Goal: Check status: Check status

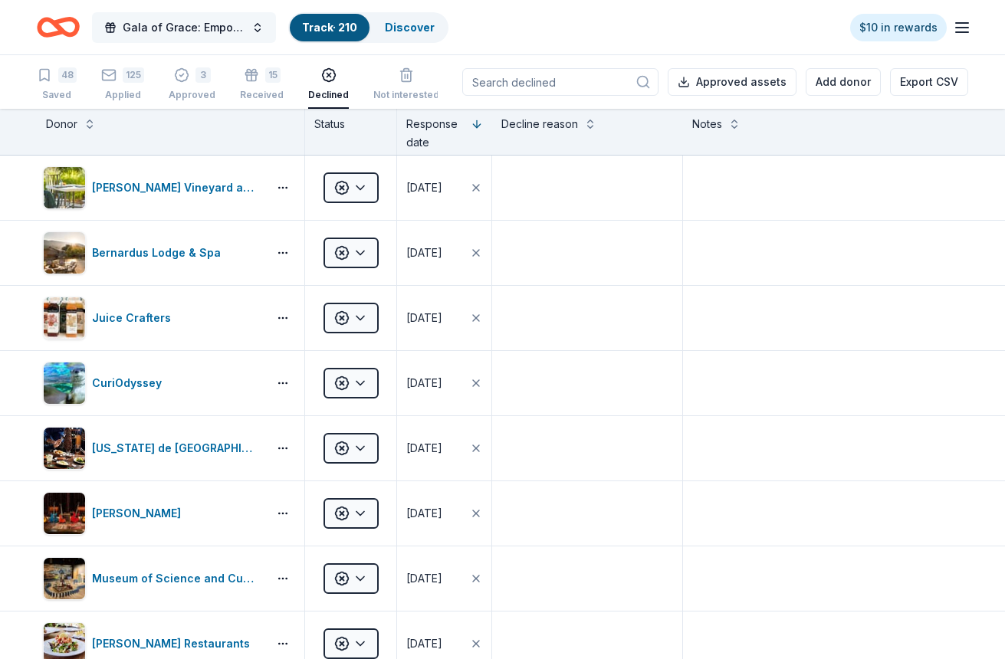
scroll to position [920, 0]
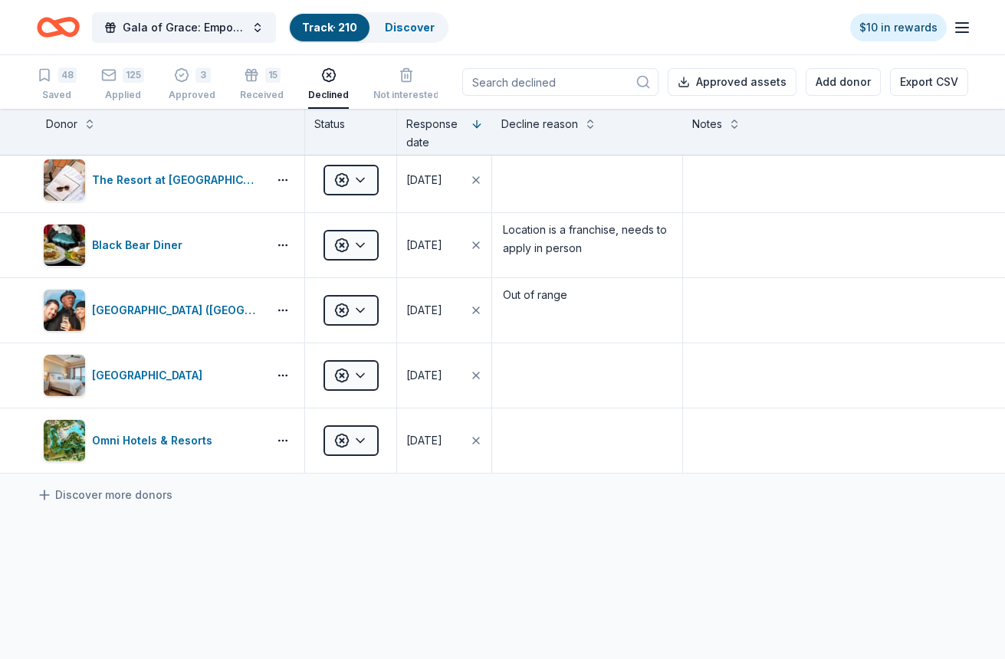
click at [578, 85] on input at bounding box center [560, 82] width 196 height 28
click at [105, 87] on div "125 Applied" at bounding box center [122, 84] width 43 height 34
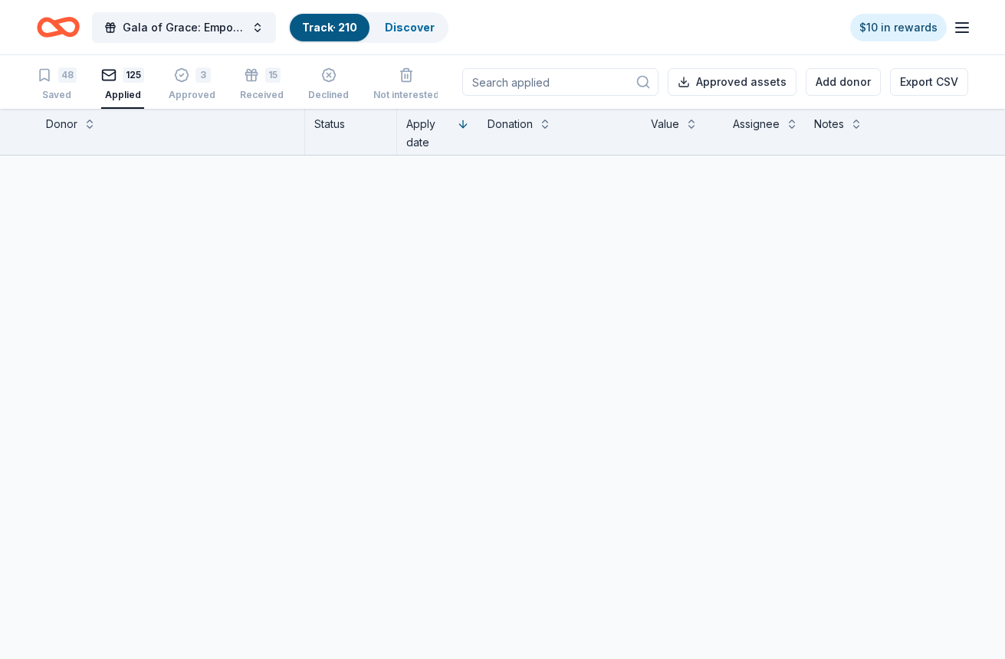
scroll to position [7828, 0]
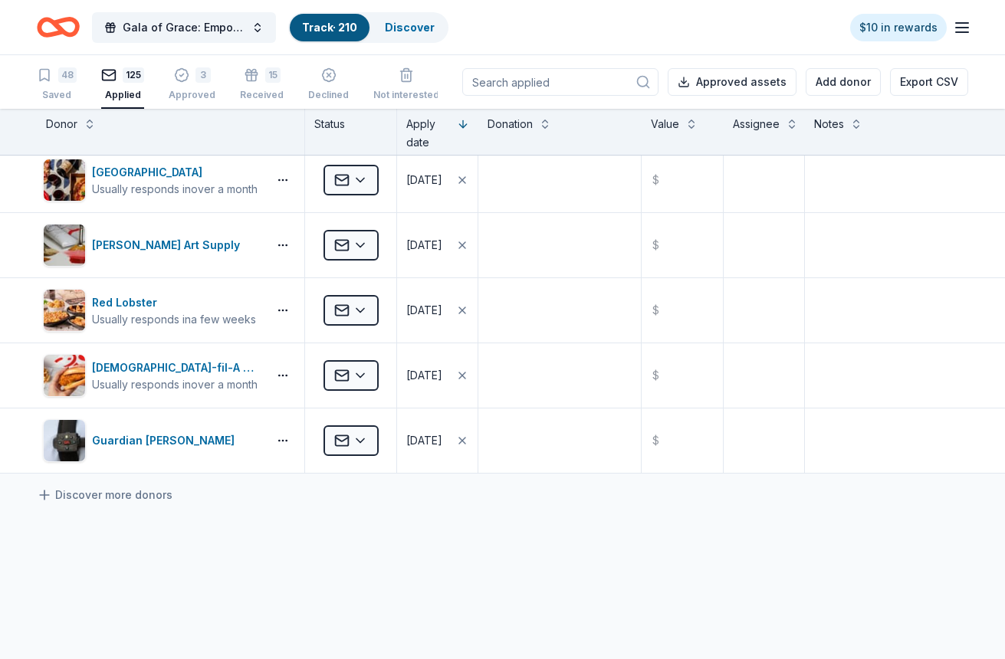
click at [517, 81] on input at bounding box center [560, 82] width 196 height 28
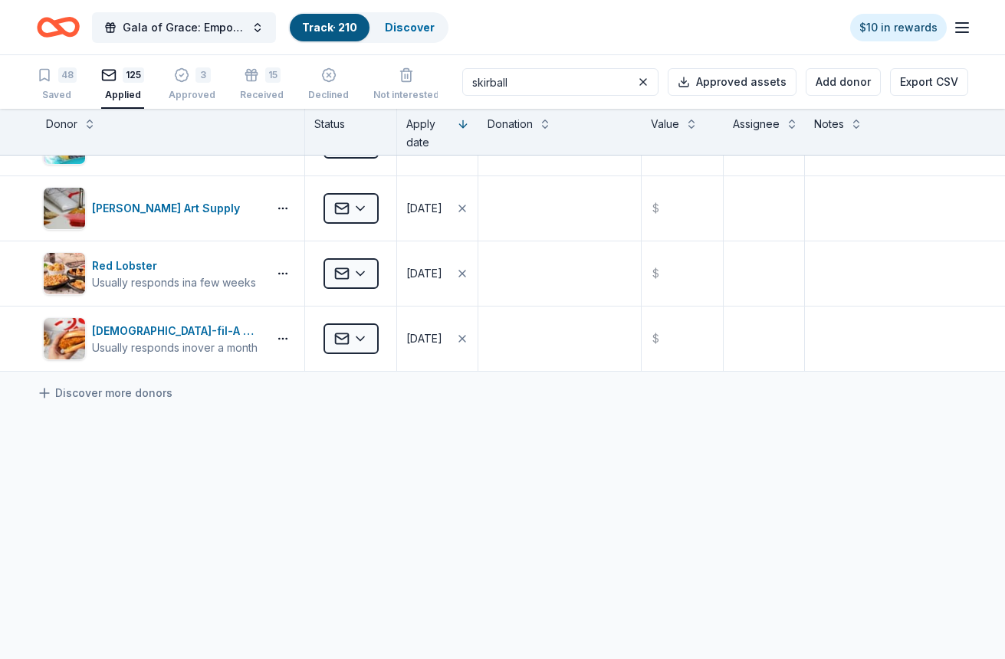
scroll to position [5026, 0]
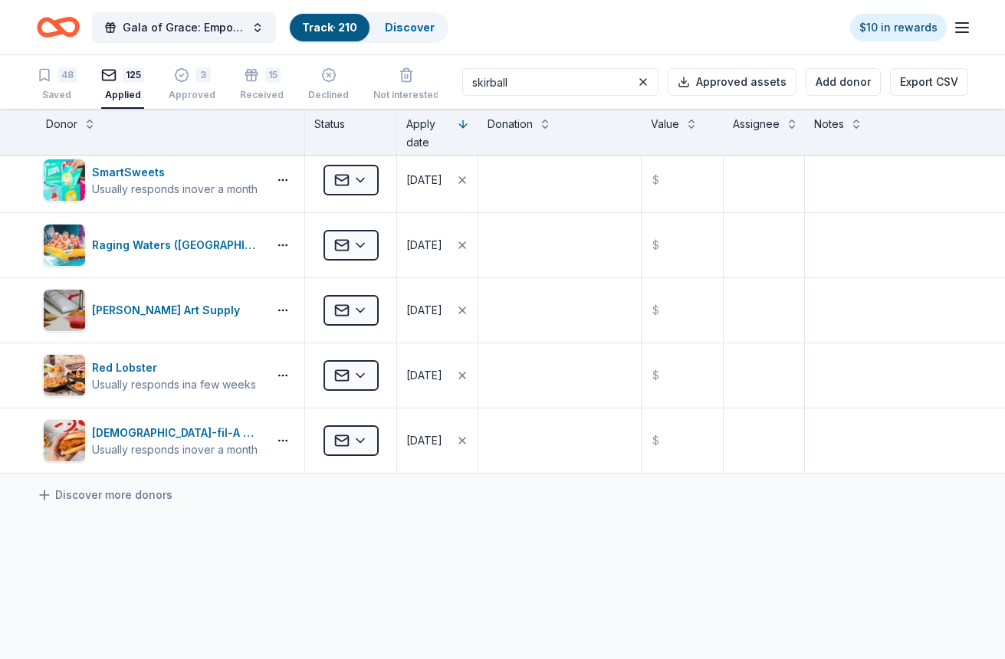
type input "skirball"
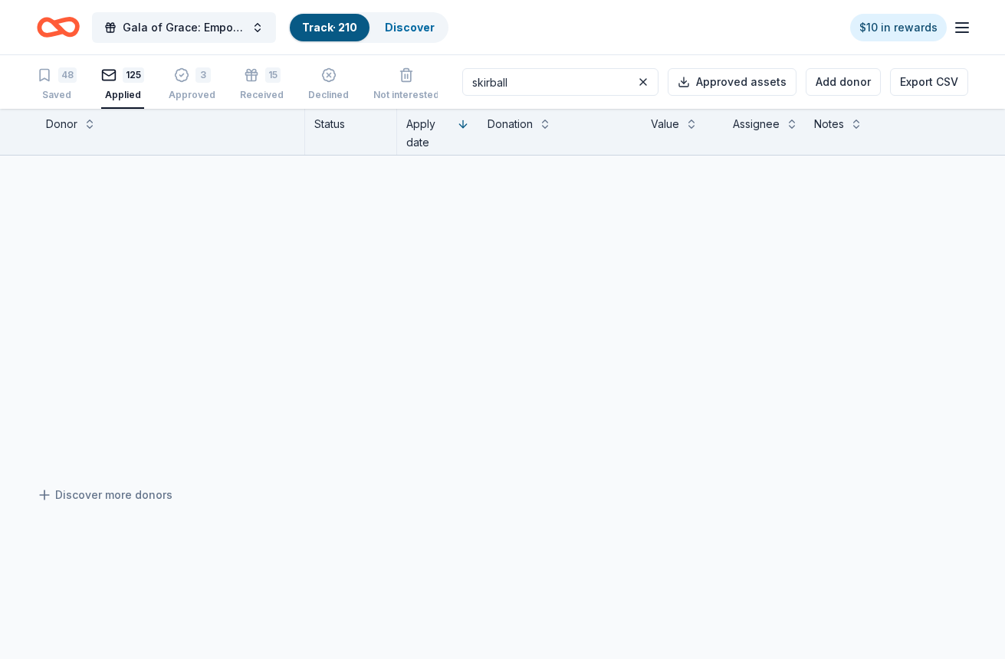
scroll to position [0, 0]
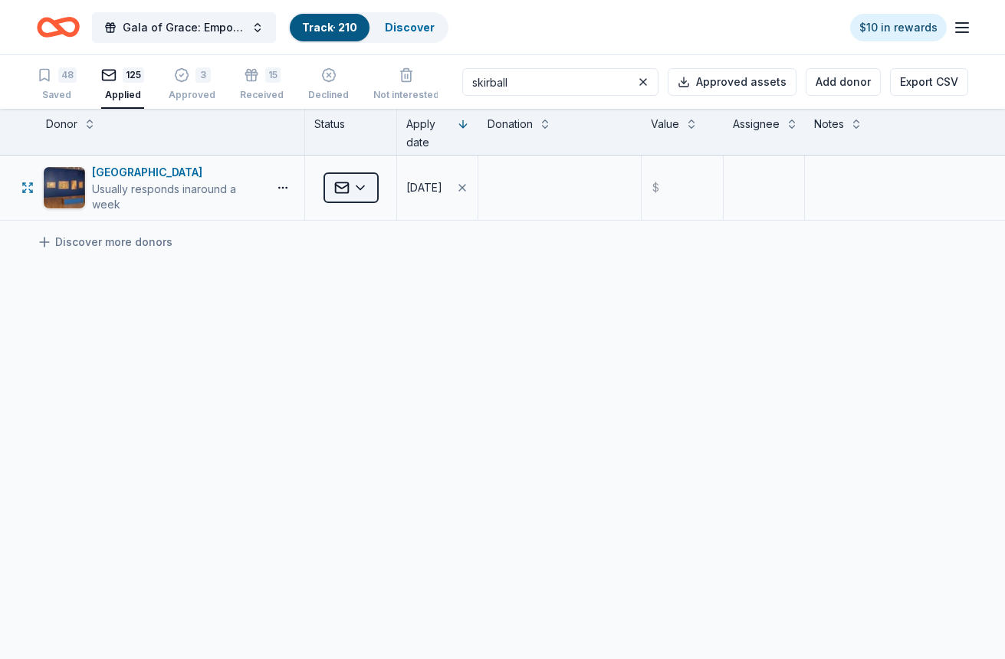
click at [350, 185] on html "Gala of Grace: Empowering Futures for El Porvenir Track · 210 Discover $10 in r…" at bounding box center [502, 329] width 1005 height 659
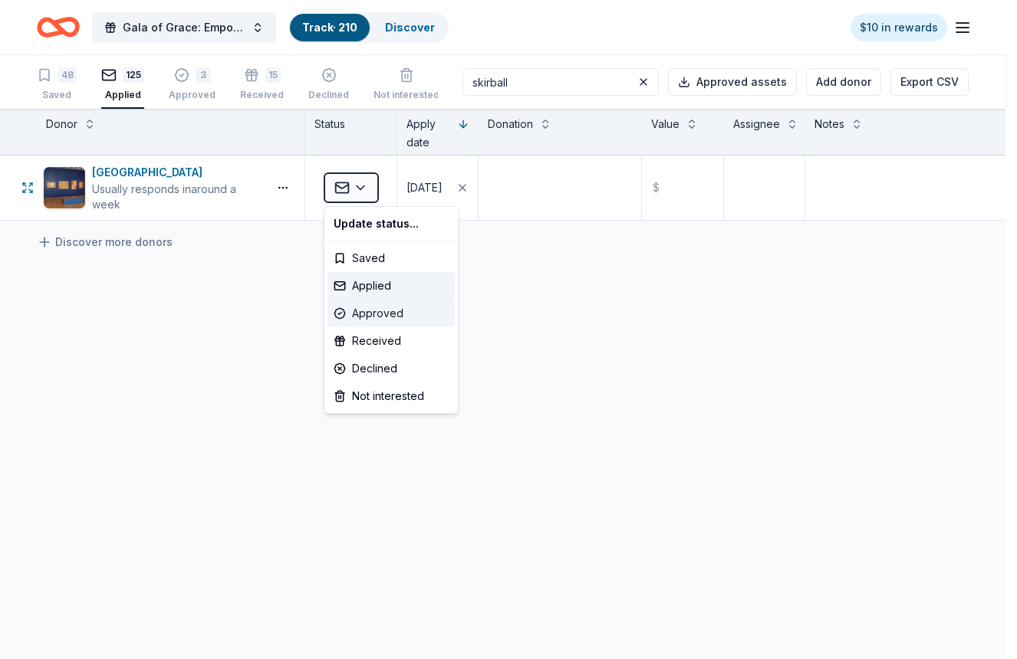
drag, startPoint x: 397, startPoint y: 317, endPoint x: 396, endPoint y: 308, distance: 8.5
click at [397, 316] on div "Approved" at bounding box center [390, 314] width 127 height 28
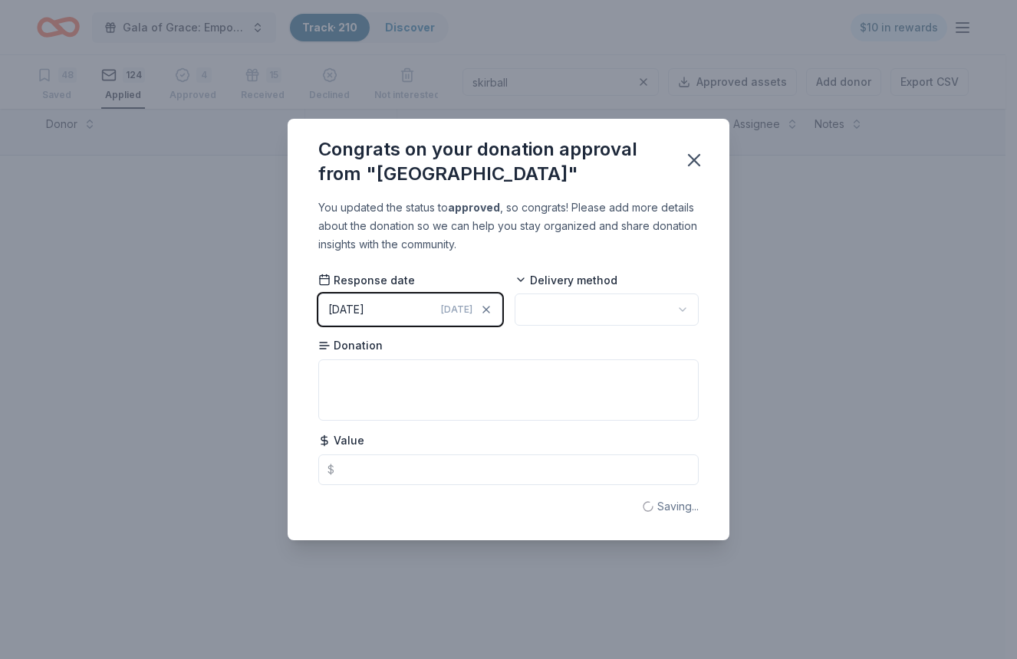
click at [592, 307] on html "Gala of Grace: Empowering Futures for El Porvenir Track · 210 Discover $10 in r…" at bounding box center [508, 329] width 1017 height 659
click at [690, 168] on icon "button" at bounding box center [693, 160] width 21 height 21
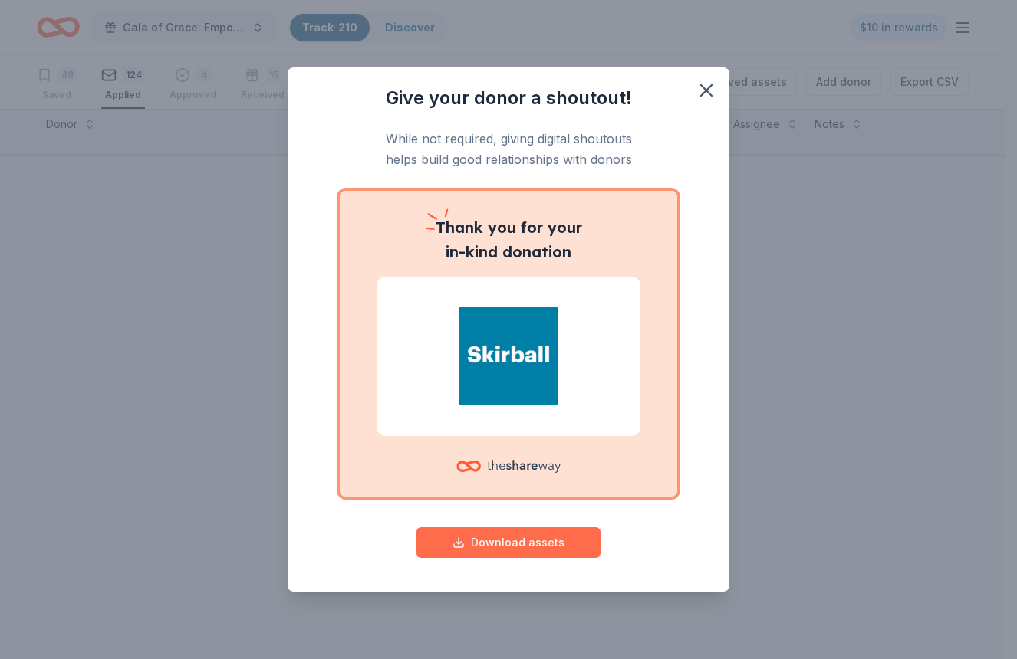
click at [521, 536] on button "Download assets" at bounding box center [508, 542] width 184 height 31
click at [703, 90] on icon "button" at bounding box center [705, 90] width 21 height 21
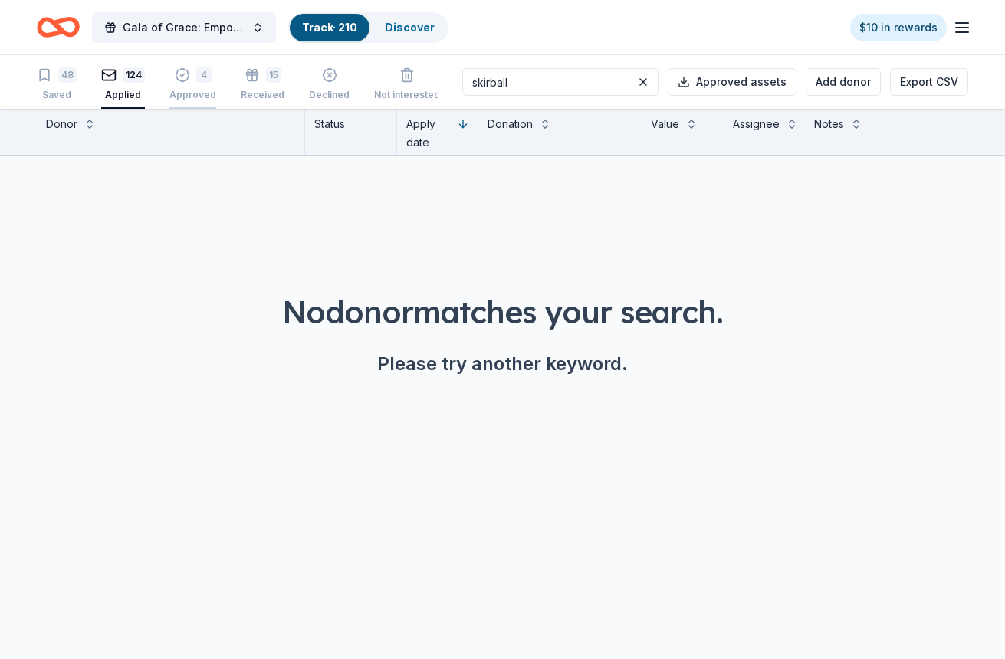
click at [195, 93] on div "Approved" at bounding box center [192, 87] width 47 height 12
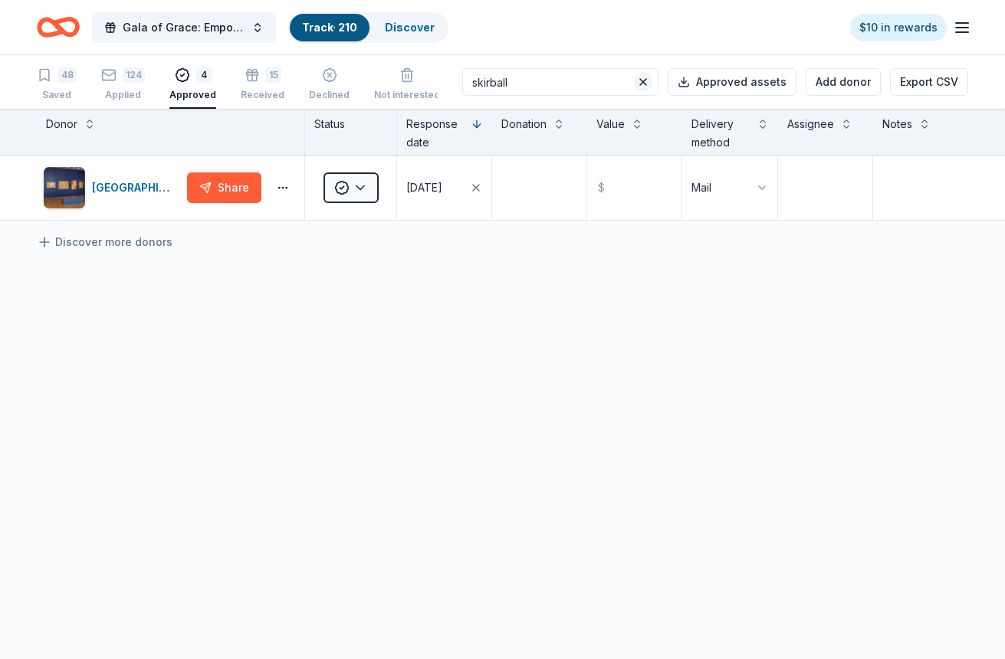
click at [643, 81] on button at bounding box center [643, 82] width 18 height 18
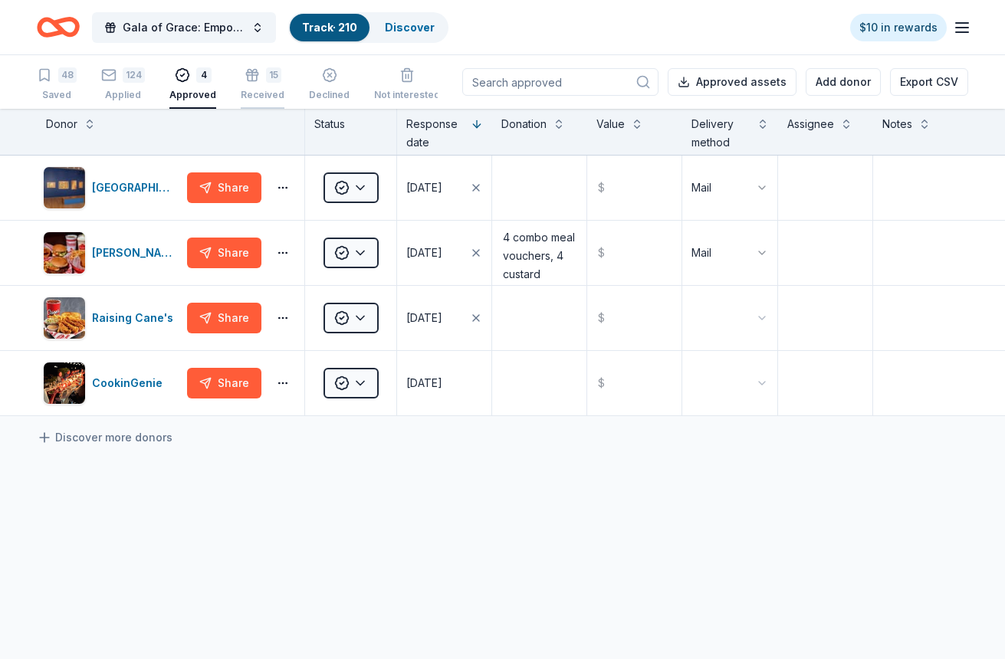
click at [270, 90] on div "Received" at bounding box center [263, 95] width 44 height 12
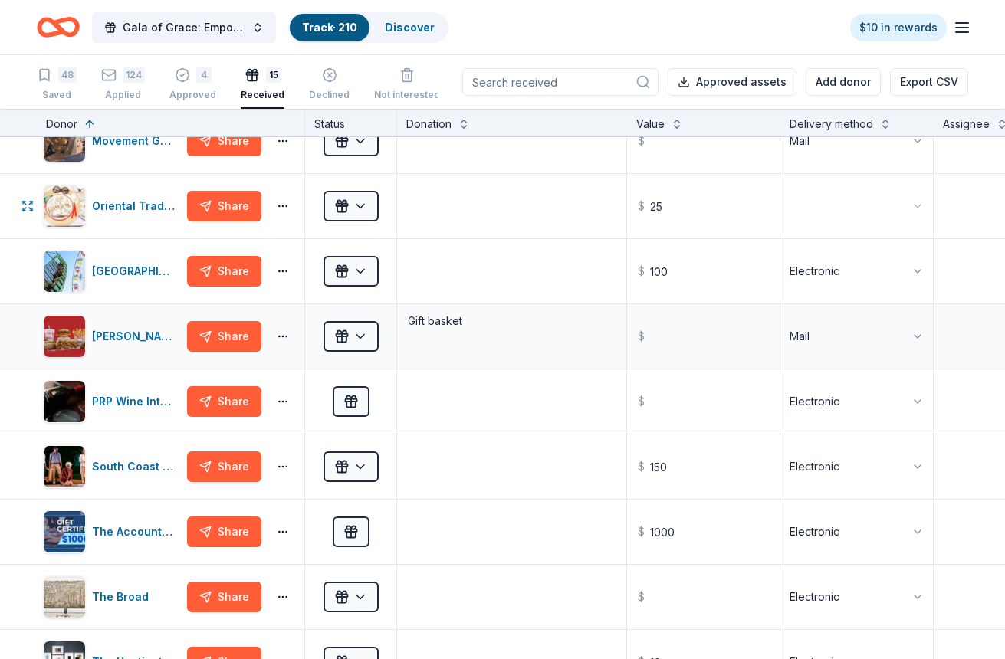
scroll to position [307, 0]
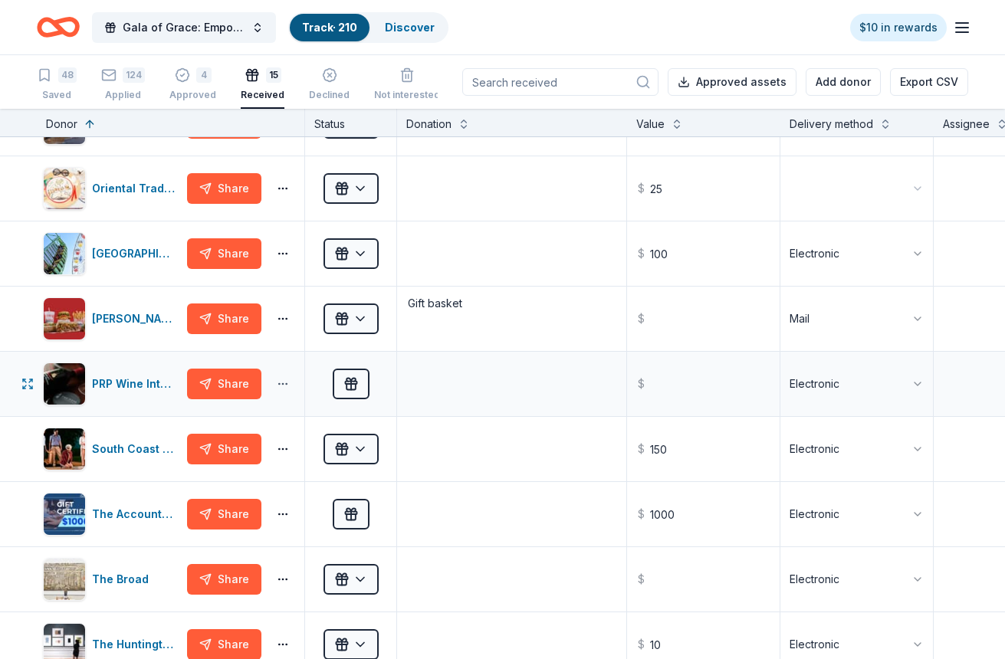
click at [288, 387] on button "button" at bounding box center [283, 384] width 31 height 12
drag, startPoint x: 60, startPoint y: 390, endPoint x: 119, endPoint y: 381, distance: 59.7
click at [119, 381] on div "PRP Wine International" at bounding box center [136, 384] width 89 height 18
click at [751, 84] on button "Approved assets" at bounding box center [732, 82] width 129 height 28
